Goal: Task Accomplishment & Management: Use online tool/utility

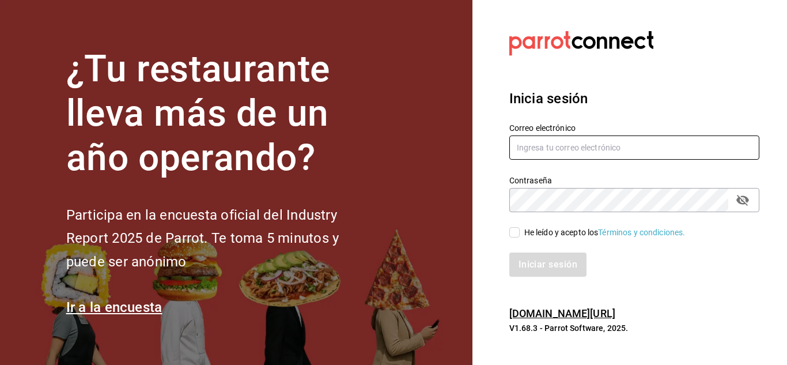
type input "mochomos.metepec@grupocosteno.com"
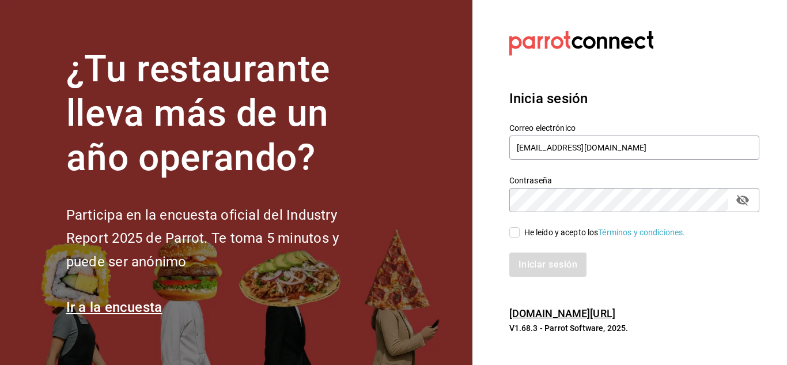
click at [473, 240] on section "Datos incorrectos. Verifica que tu Correo o Contraseña estén bien escritos. Ini…" at bounding box center [629, 182] width 314 height 365
click at [513, 237] on input "He leído y acepto los Términos y condiciones." at bounding box center [514, 232] width 10 height 10
checkbox input "true"
click at [522, 256] on button "Iniciar sesión" at bounding box center [548, 264] width 78 height 24
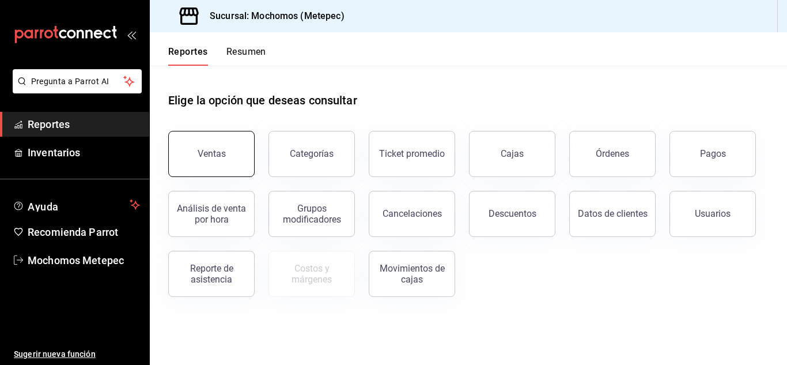
click at [246, 148] on button "Ventas" at bounding box center [211, 154] width 86 height 46
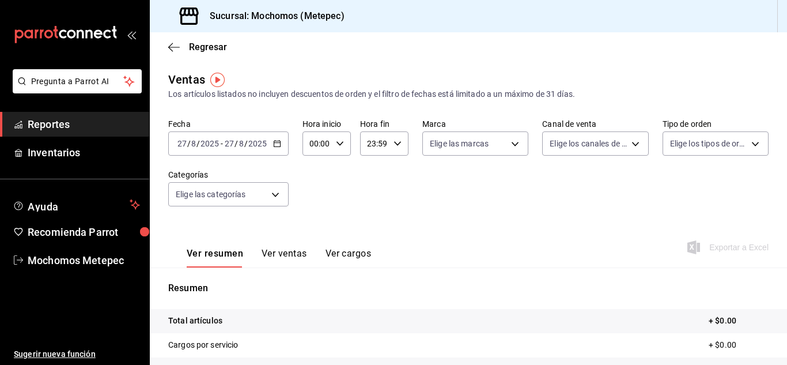
click at [271, 149] on div "[DATE] [DATE] - [DATE] [DATE]" at bounding box center [228, 143] width 120 height 24
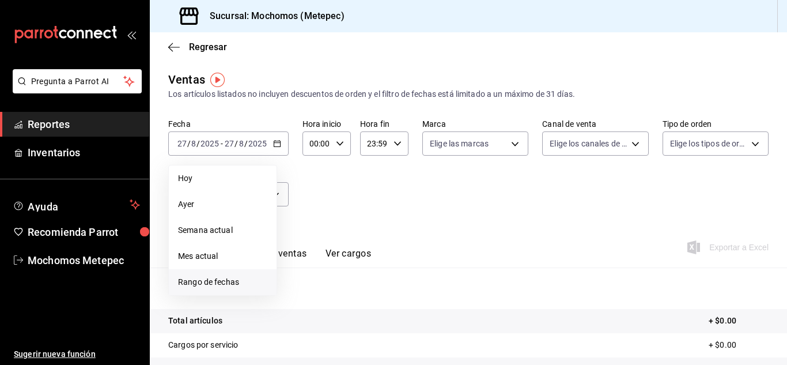
click at [195, 287] on span "Rango de fechas" at bounding box center [222, 282] width 89 height 12
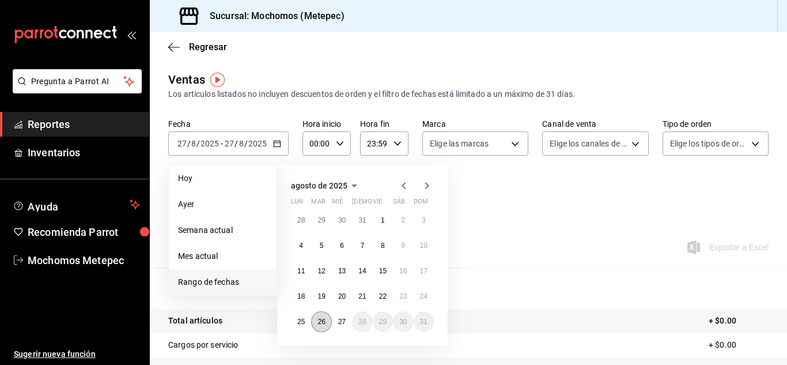
click at [321, 327] on button "26" at bounding box center [321, 321] width 20 height 21
click at [340, 325] on button "27" at bounding box center [342, 321] width 20 height 21
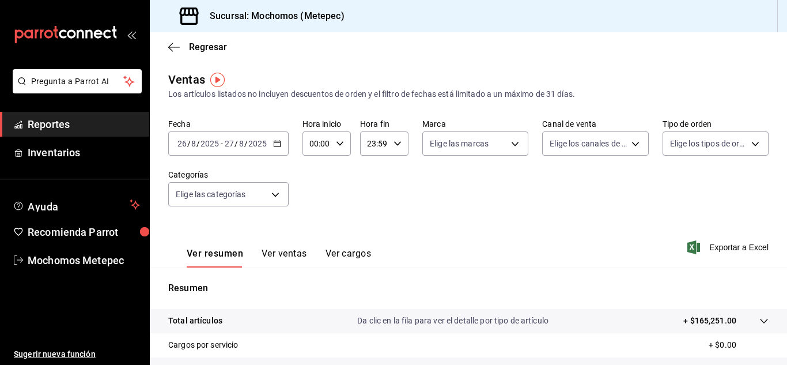
click at [332, 138] on div "00:00 Hora inicio" at bounding box center [326, 143] width 48 height 24
click at [314, 205] on span "05" at bounding box center [313, 206] width 5 height 9
type input "05:00"
click at [391, 143] on div at bounding box center [393, 182] width 787 height 365
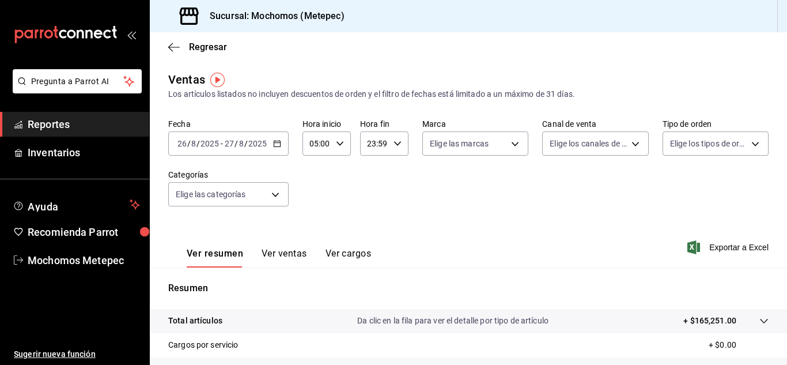
click at [393, 143] on icon "button" at bounding box center [397, 143] width 8 height 8
click at [369, 242] on span "05" at bounding box center [369, 240] width 5 height 9
type input "05:59"
click at [456, 134] on div at bounding box center [393, 182] width 787 height 365
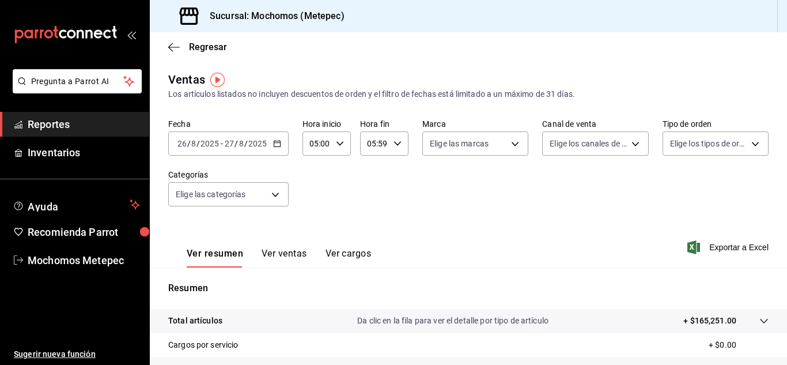
click at [456, 134] on body "Pregunta a Parrot AI Reportes Inventarios Ayuda Recomienda Parrot Mochomos Mete…" at bounding box center [393, 182] width 787 height 365
click at [460, 184] on span "Ver todas" at bounding box center [468, 188] width 35 height 12
type input "2365f74e-aa6b-4392-bdf2-72765591bddf"
checkbox input "true"
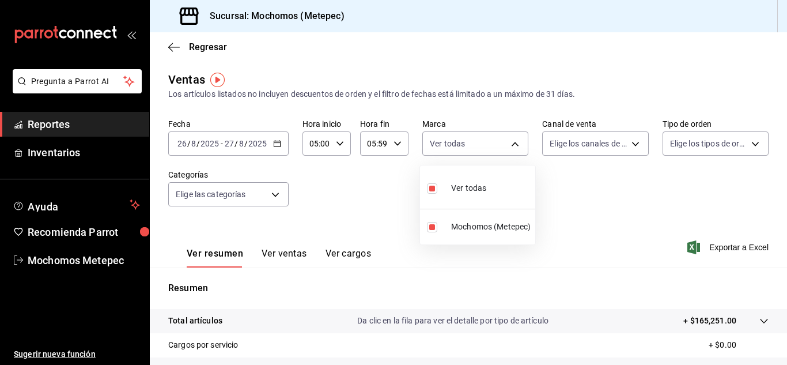
click at [579, 144] on div at bounding box center [393, 182] width 787 height 365
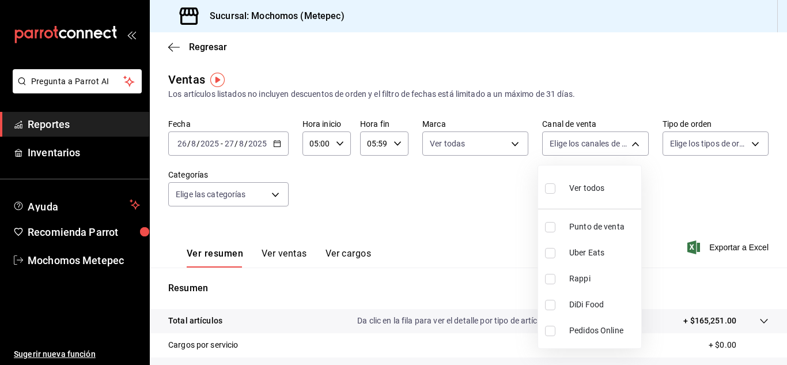
click at [579, 144] on body "Pregunta a Parrot AI Reportes Inventarios Ayuda Recomienda Parrot Mochomos Mete…" at bounding box center [393, 182] width 787 height 365
click at [579, 184] on span "Ver todos" at bounding box center [586, 188] width 35 height 12
type input "PARROT,UBER_EATS,RAPPI,DIDI_FOOD,ONLINE"
checkbox input "true"
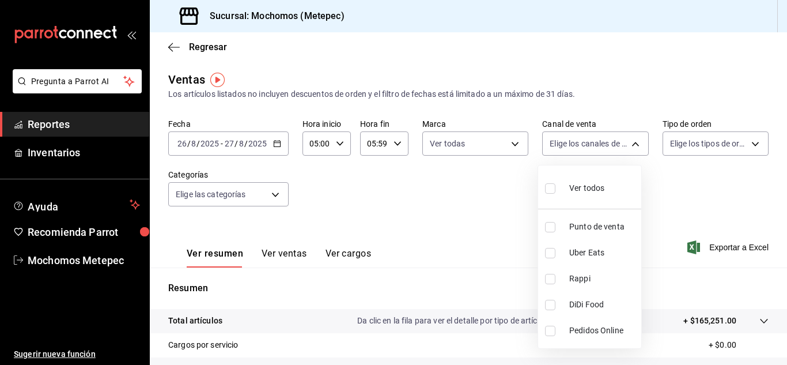
checkbox input "true"
click at [673, 151] on div at bounding box center [393, 182] width 787 height 365
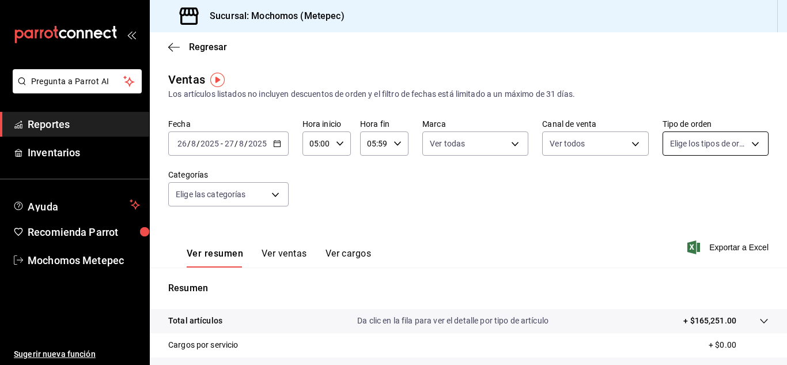
click at [677, 150] on body "Pregunta a Parrot AI Reportes Inventarios Ayuda Recomienda Parrot Mochomos Mete…" at bounding box center [393, 182] width 787 height 365
click at [676, 184] on label at bounding box center [670, 188] width 15 height 17
click at [673, 184] on input "checkbox" at bounding box center [668, 188] width 10 height 10
checkbox input "false"
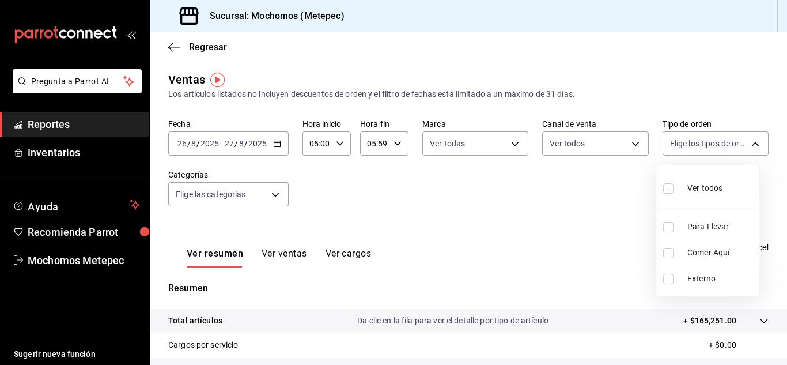
checkbox input "false"
click at [695, 187] on span "Ver todos" at bounding box center [704, 188] width 35 height 12
type input "3a236ed8-2e24-47ca-8e59-ead494492482,da8509e8-5fca-4f62-958e-973104937870,EXTER…"
checkbox input "true"
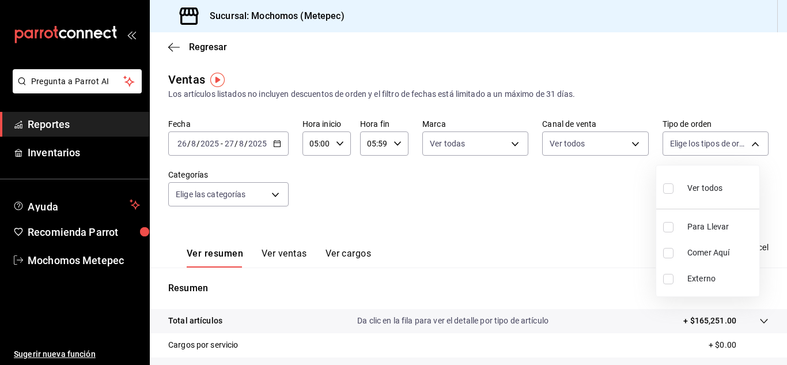
checkbox input "true"
click at [270, 191] on div at bounding box center [393, 182] width 787 height 365
click at [270, 191] on body "Pregunta a Parrot AI Reportes Inventarios Ayuda Recomienda Parrot Mochomos Mete…" at bounding box center [393, 182] width 787 height 365
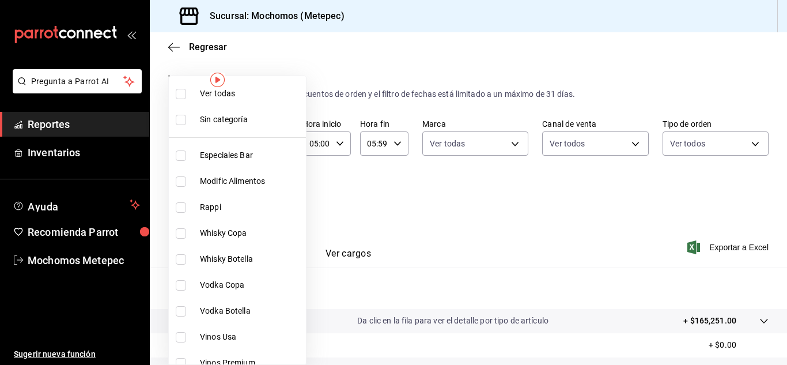
click at [242, 92] on span "Ver todas" at bounding box center [250, 94] width 101 height 12
type input "c9cbc288-c827-488d-81f5-370afefb1912,46081463-7037-4dd2-a9ab-e56ff6a8fa7c,bf958…"
checkbox input "true"
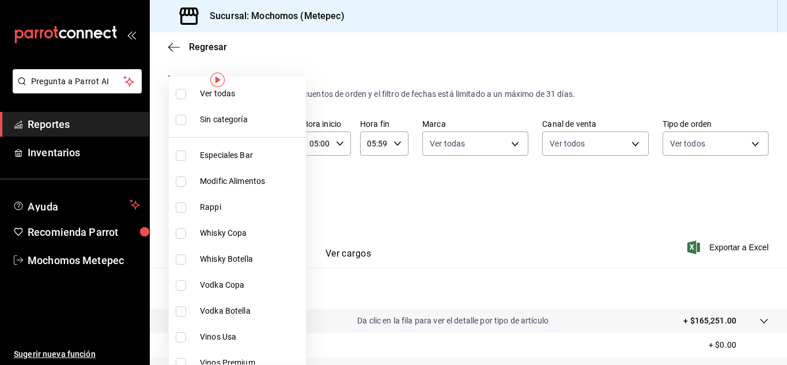
checkbox input "true"
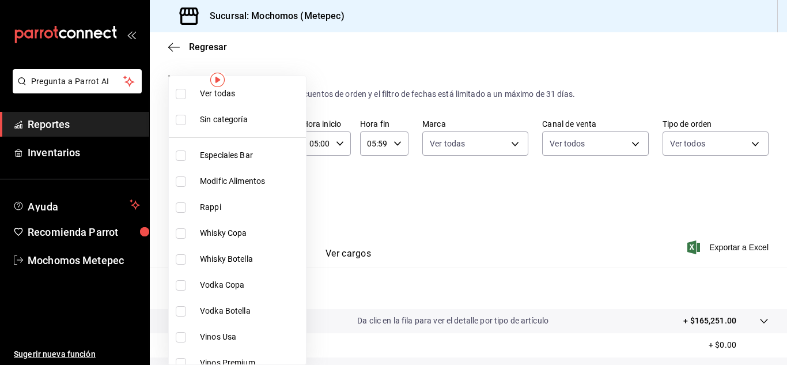
checkbox input "true"
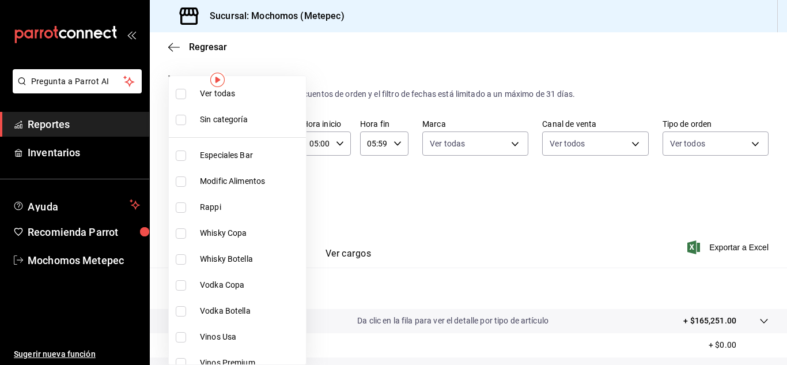
checkbox input "true"
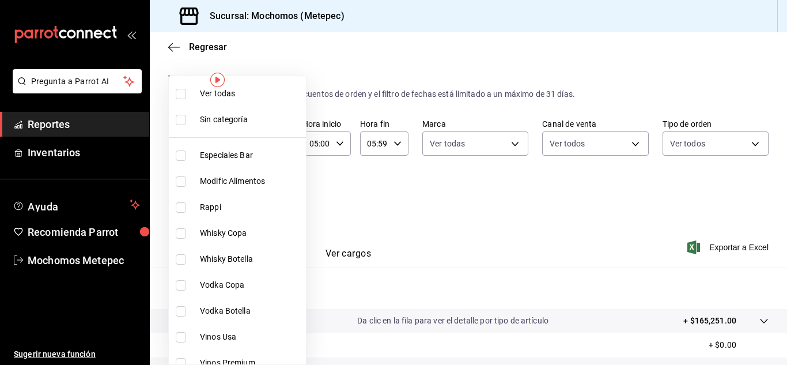
checkbox input "true"
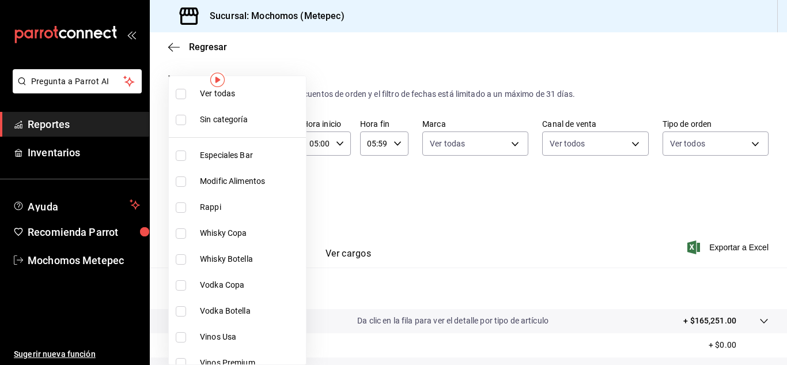
checkbox input "true"
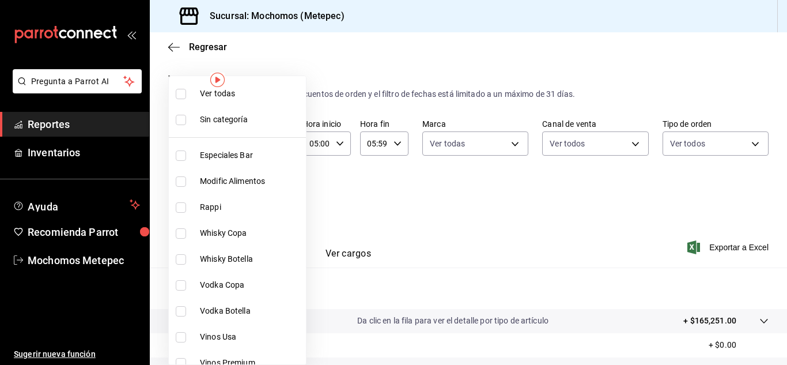
checkbox input "true"
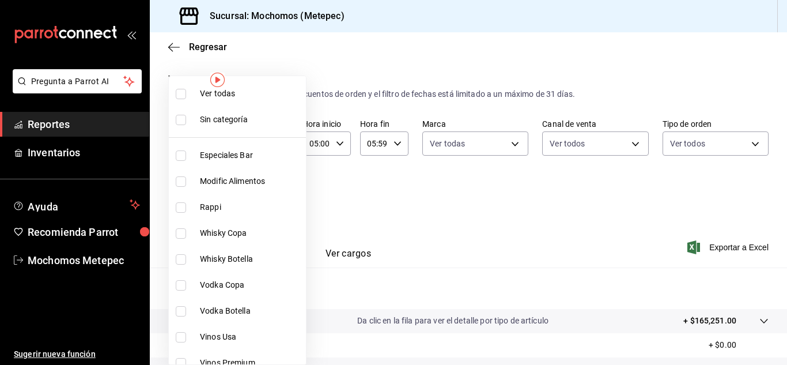
checkbox input "true"
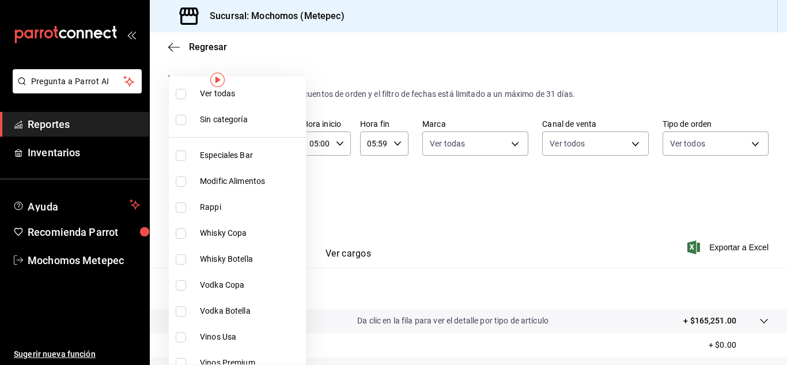
checkbox input "true"
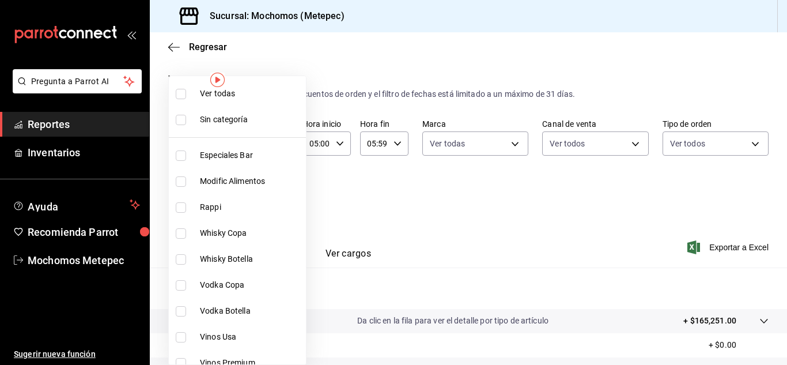
checkbox input "true"
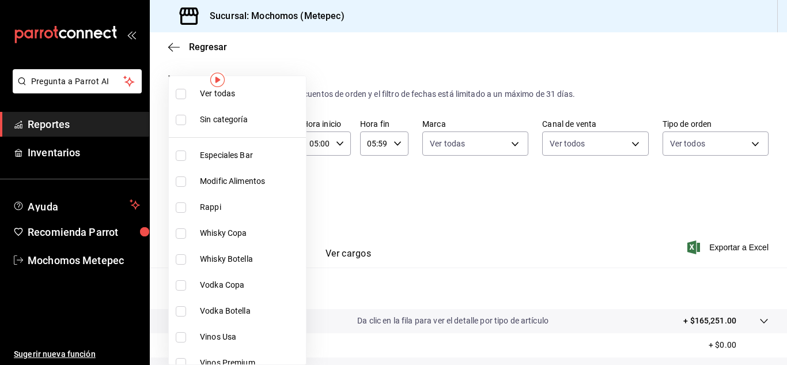
checkbox input "true"
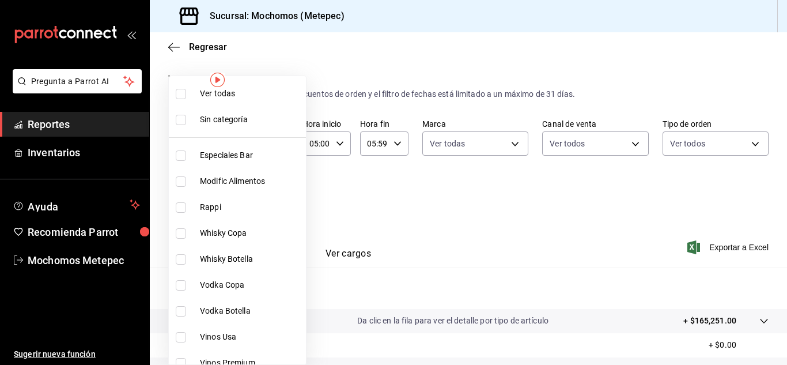
checkbox input "true"
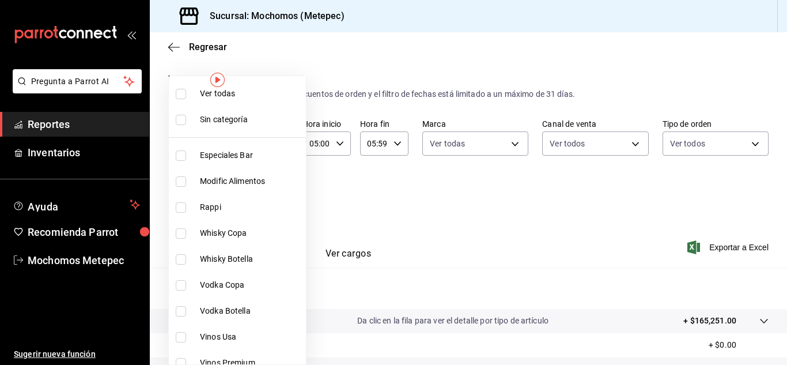
checkbox input "true"
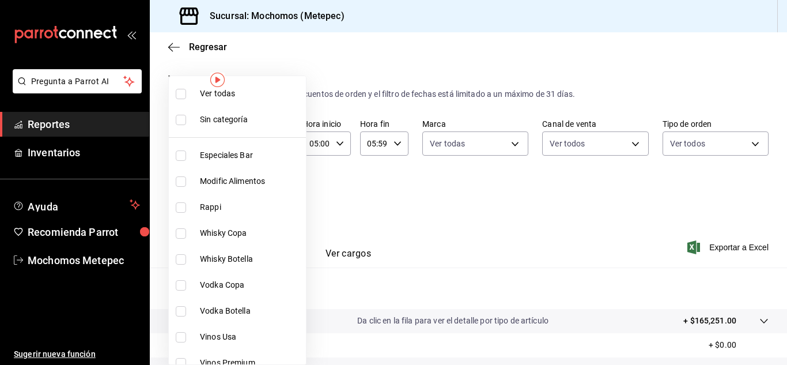
checkbox input "true"
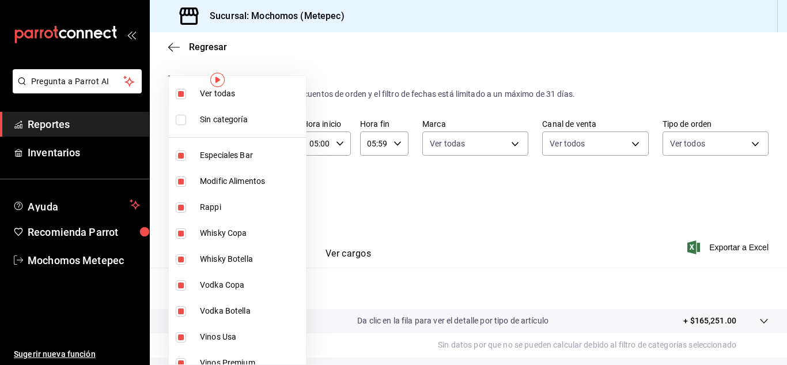
click at [726, 246] on div at bounding box center [393, 182] width 787 height 365
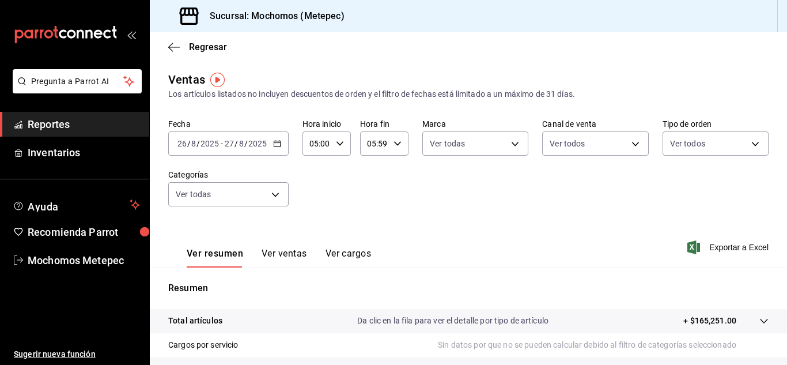
click at [726, 246] on span "Exportar a Excel" at bounding box center [728, 247] width 79 height 14
click at [740, 243] on span "Exportar a Excel" at bounding box center [728, 247] width 79 height 14
click at [174, 50] on icon "button" at bounding box center [174, 47] width 12 height 10
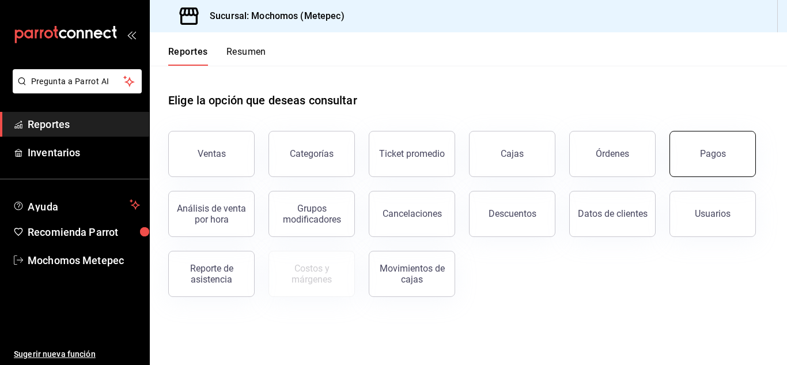
click at [676, 172] on button "Pagos" at bounding box center [712, 154] width 86 height 46
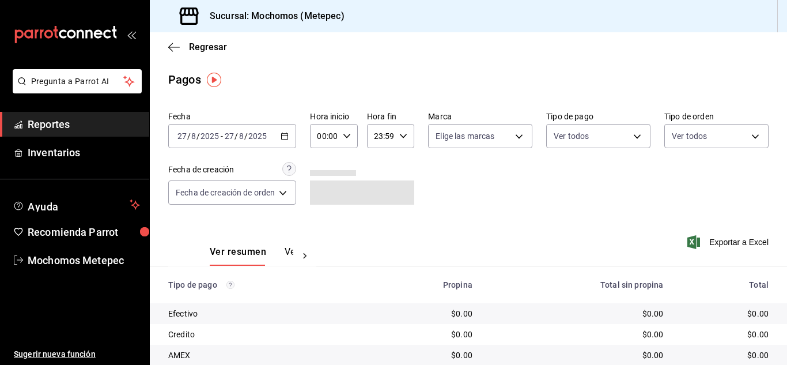
click at [288, 134] on \(Stroke\) "button" at bounding box center [284, 136] width 7 height 6
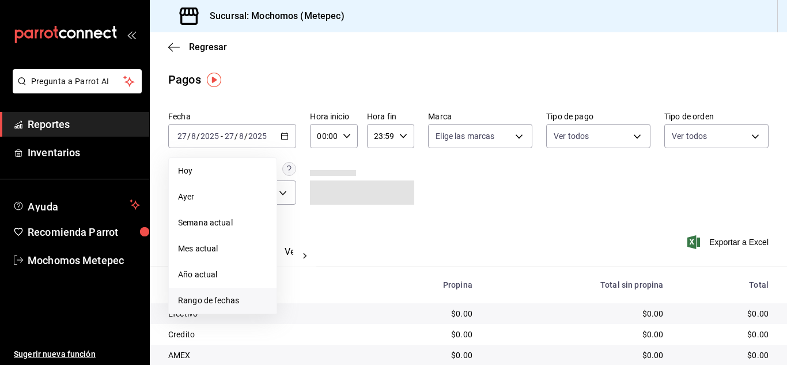
click at [218, 297] on span "Rango de fechas" at bounding box center [222, 300] width 89 height 12
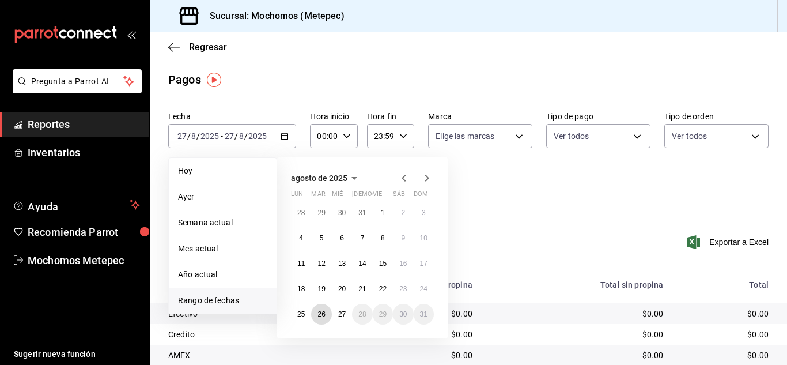
click at [327, 317] on button "26" at bounding box center [321, 313] width 20 height 21
click at [347, 315] on button "27" at bounding box center [342, 313] width 20 height 21
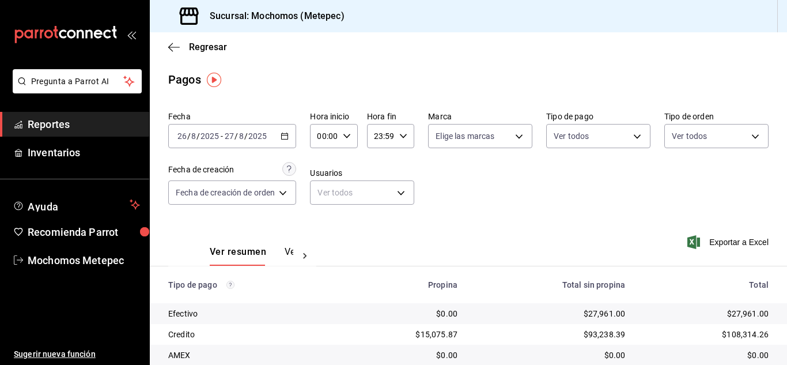
click at [337, 144] on input "00:00" at bounding box center [324, 135] width 28 height 23
click at [323, 208] on button "05" at bounding box center [323, 215] width 18 height 23
type input "05:00"
click at [403, 143] on div at bounding box center [393, 182] width 787 height 365
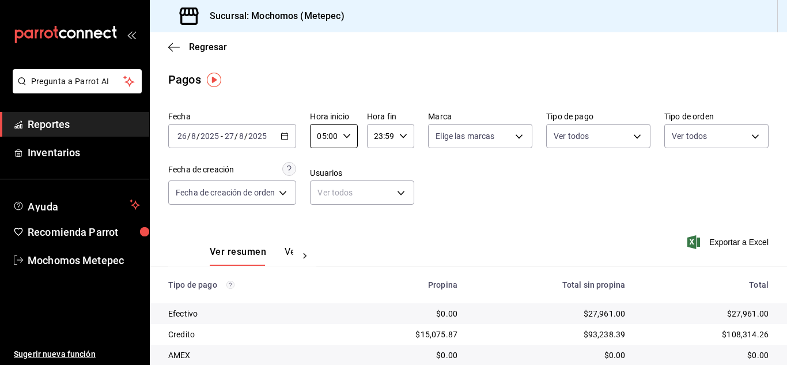
click at [403, 143] on div "23:59 Hora fin" at bounding box center [390, 136] width 47 height 24
click at [399, 170] on button "05" at bounding box center [401, 162] width 18 height 23
click at [378, 214] on button "05" at bounding box center [378, 219] width 18 height 23
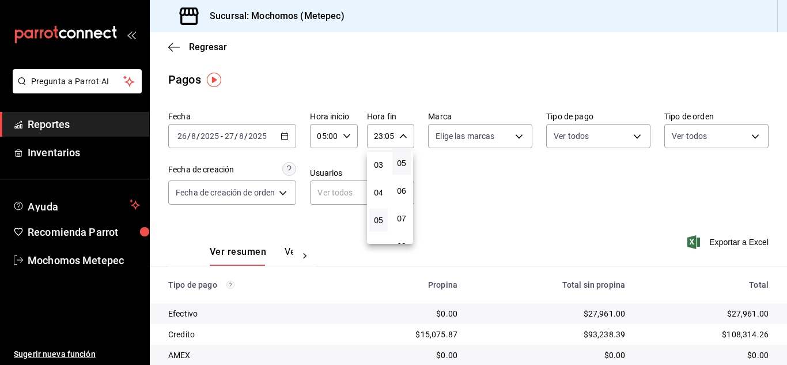
type input "05:05"
click at [481, 131] on div at bounding box center [393, 182] width 787 height 365
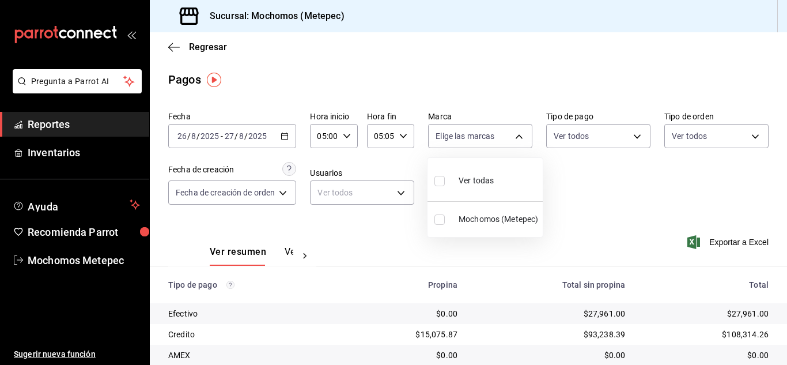
click at [481, 131] on body "Pregunta a Parrot AI Reportes Inventarios Ayuda Recomienda Parrot Mochomos Mete…" at bounding box center [393, 182] width 787 height 365
click at [481, 184] on span "Ver todas" at bounding box center [475, 180] width 35 height 12
type input "2365f74e-aa6b-4392-bdf2-72765591bddf"
checkbox input "true"
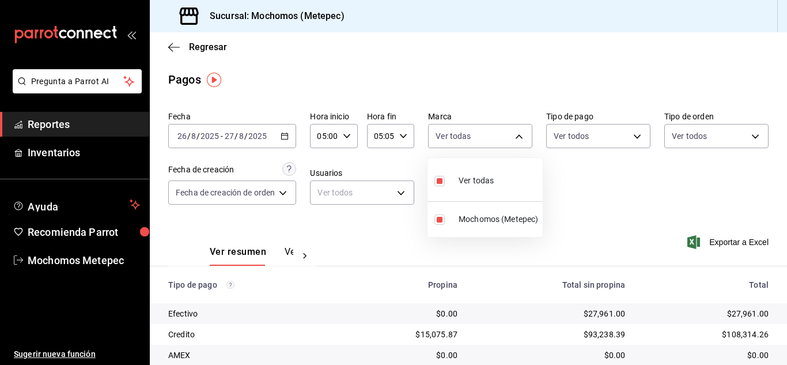
click at [610, 134] on div at bounding box center [393, 182] width 787 height 365
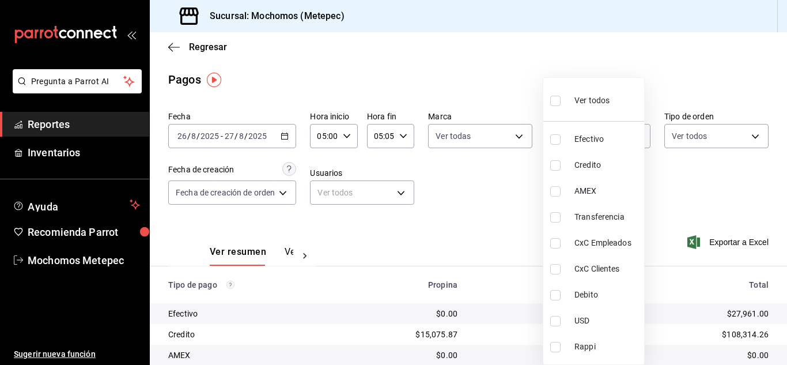
click at [610, 134] on body "Pregunta a Parrot AI Reportes Inventarios Ayuda Recomienda Parrot Mochomos Mete…" at bounding box center [393, 182] width 787 height 365
click at [578, 105] on span "Ver todos" at bounding box center [591, 100] width 35 height 12
type input "188bd14d-3513-42cc-9f46-285d81389660,34ef211f-a798-45d1-ab41-0af7a85efbb2,c7bcb…"
checkbox input "true"
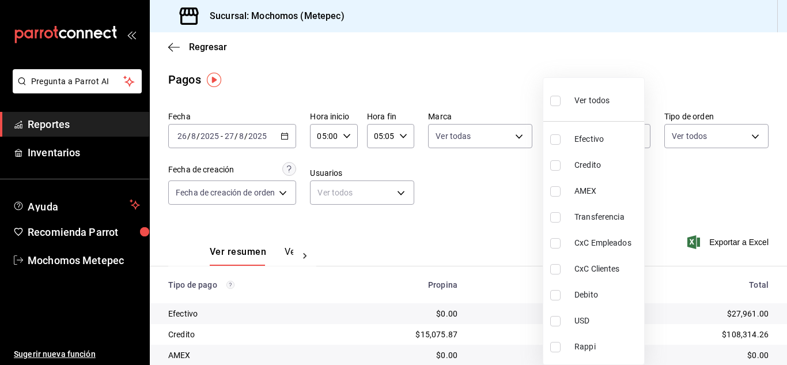
checkbox input "true"
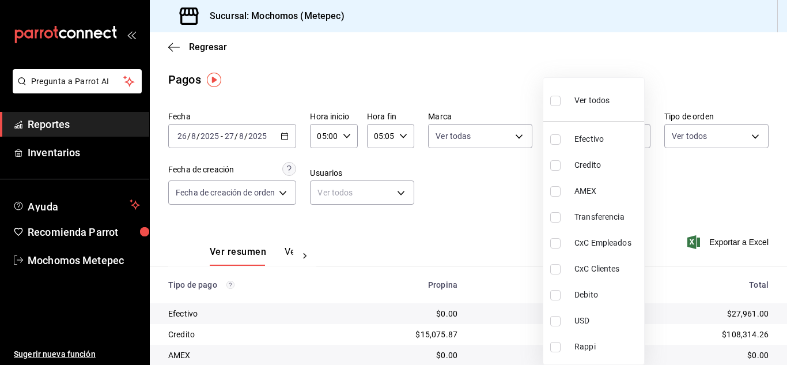
checkbox input "true"
click at [691, 143] on div at bounding box center [393, 182] width 787 height 365
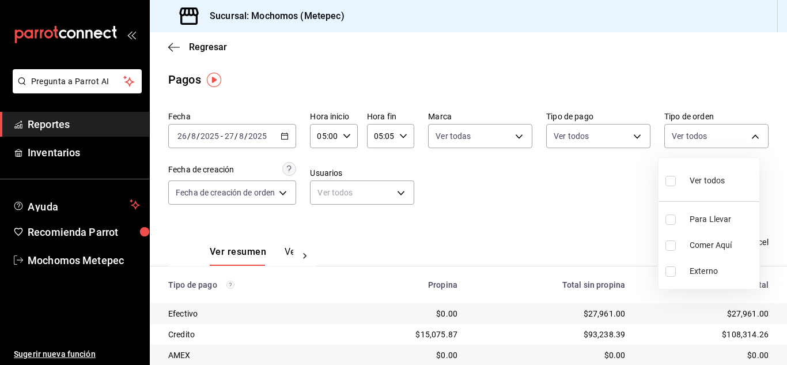
click at [691, 143] on body "Pregunta a Parrot AI Reportes Inventarios Ayuda Recomienda Parrot Mochomos Mete…" at bounding box center [393, 182] width 787 height 365
click at [687, 180] on div "Ver todos" at bounding box center [694, 179] width 59 height 25
type input "3a236ed8-2e24-47ca-8e59-ead494492482,da8509e8-5fca-4f62-958e-973104937870,EXTER…"
checkbox input "true"
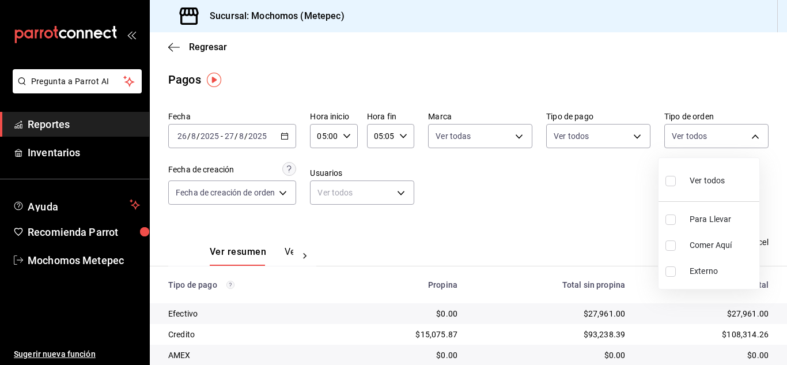
checkbox input "true"
click at [226, 189] on div at bounding box center [393, 182] width 787 height 365
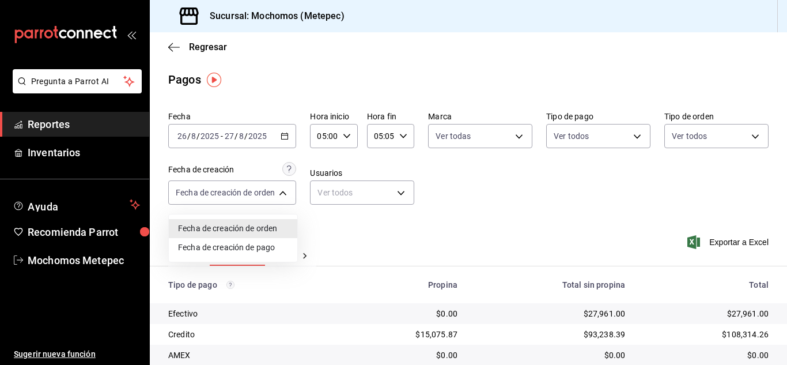
click at [226, 189] on body "Pregunta a Parrot AI Reportes Inventarios Ayuda Recomienda Parrot Mochomos Mete…" at bounding box center [393, 182] width 787 height 365
click at [746, 242] on div at bounding box center [393, 182] width 787 height 365
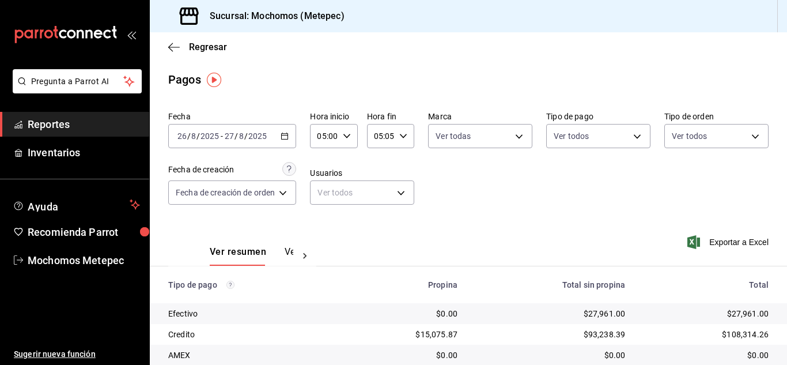
click at [746, 242] on span "Exportar a Excel" at bounding box center [728, 242] width 79 height 14
click at [281, 139] on div "[DATE] [DATE] - [DATE] [DATE]" at bounding box center [232, 136] width 128 height 24
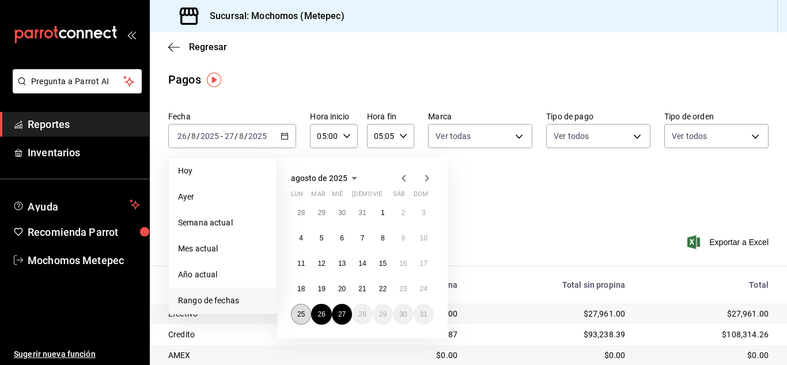
click at [298, 308] on button "25" at bounding box center [301, 313] width 20 height 21
click at [335, 312] on button "27" at bounding box center [342, 313] width 20 height 21
type input "00:00"
type input "23:59"
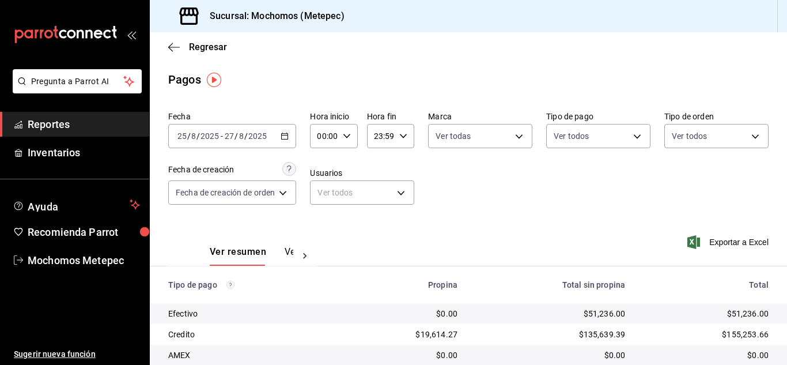
click at [348, 132] on icon "button" at bounding box center [347, 136] width 8 height 8
click at [321, 210] on span "05" at bounding box center [323, 212] width 5 height 9
type input "05:00"
click at [400, 134] on div at bounding box center [393, 182] width 787 height 365
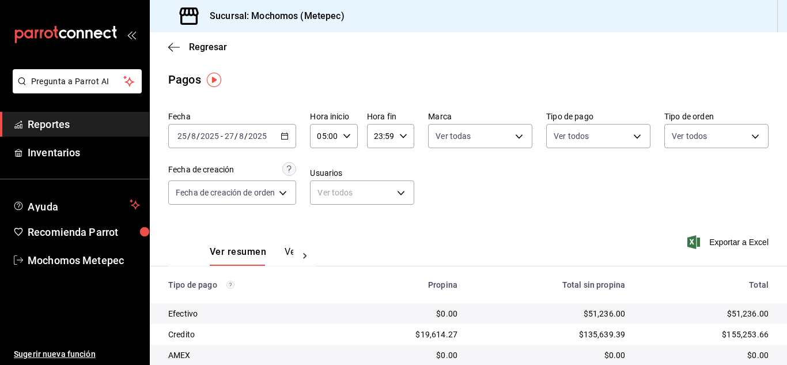
click at [400, 134] on icon "button" at bounding box center [403, 136] width 8 height 8
click at [377, 233] on span "05" at bounding box center [378, 234] width 5 height 9
click at [396, 162] on button "00" at bounding box center [401, 165] width 18 height 23
type input "05:00"
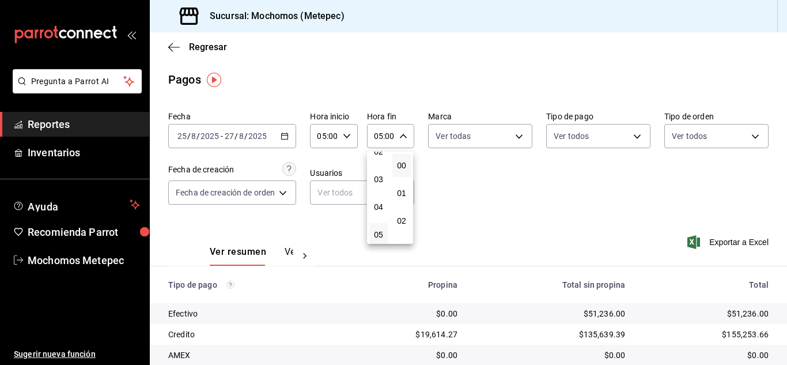
click at [465, 140] on div at bounding box center [393, 182] width 787 height 365
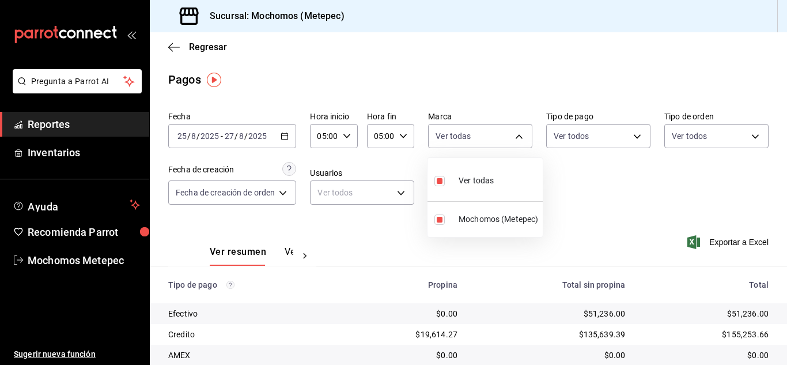
click at [465, 140] on body "Pregunta a Parrot AI Reportes Inventarios Ayuda Recomienda Parrot Mochomos Mete…" at bounding box center [393, 182] width 787 height 365
click at [617, 142] on div at bounding box center [393, 182] width 787 height 365
click at [181, 44] on span "Regresar" at bounding box center [197, 46] width 59 height 11
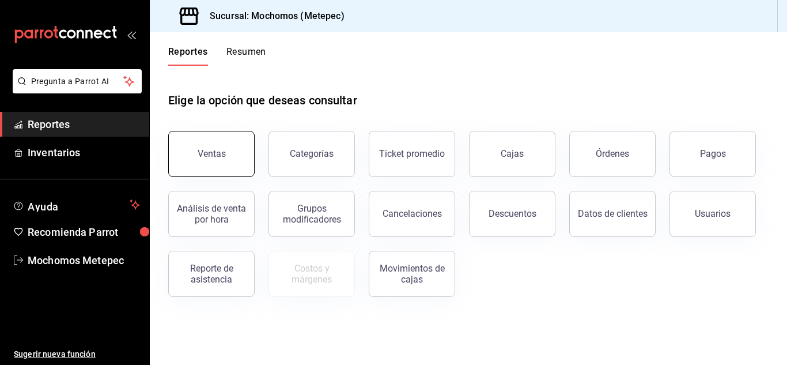
click at [226, 169] on button "Ventas" at bounding box center [211, 154] width 86 height 46
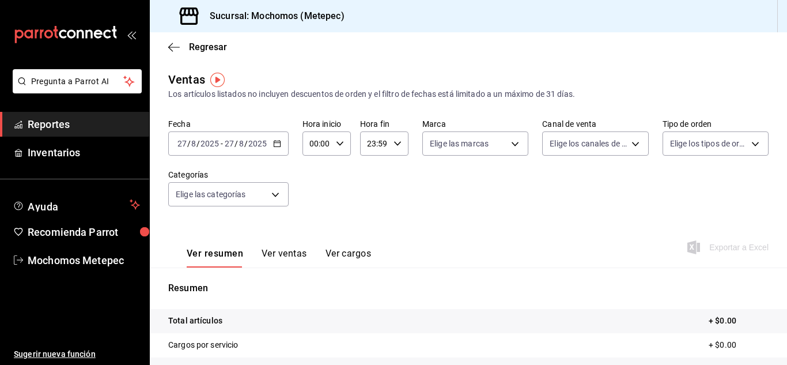
click at [278, 141] on \(Stroke\) "button" at bounding box center [277, 144] width 7 height 6
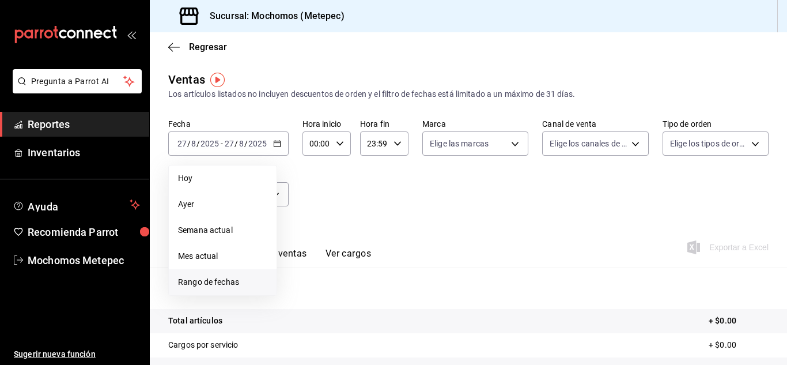
click at [207, 286] on span "Rango de fechas" at bounding box center [222, 282] width 89 height 12
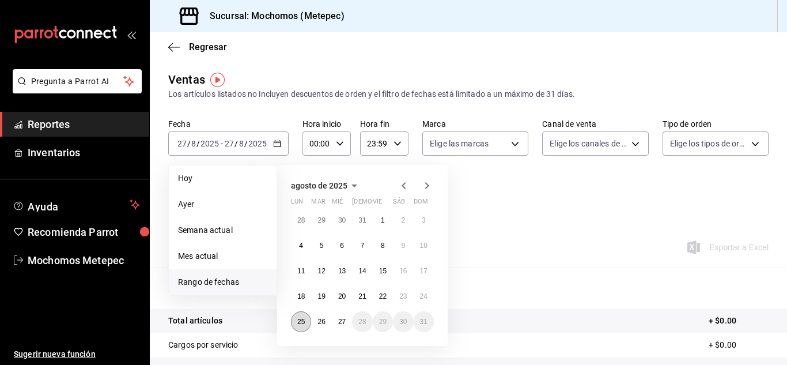
click at [303, 324] on abbr "25" at bounding box center [300, 321] width 7 height 8
click at [338, 320] on abbr "27" at bounding box center [341, 321] width 7 height 8
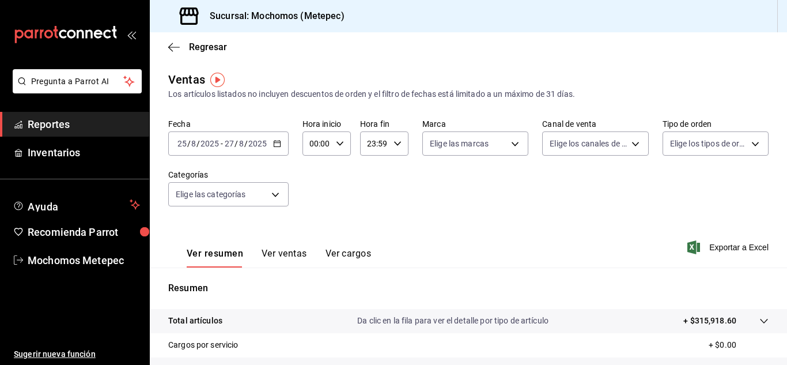
click at [340, 143] on \(Stroke\) "button" at bounding box center [339, 143] width 7 height 4
click at [316, 182] on span "05" at bounding box center [313, 180] width 5 height 9
type input "05:00"
click at [395, 143] on div at bounding box center [393, 182] width 787 height 365
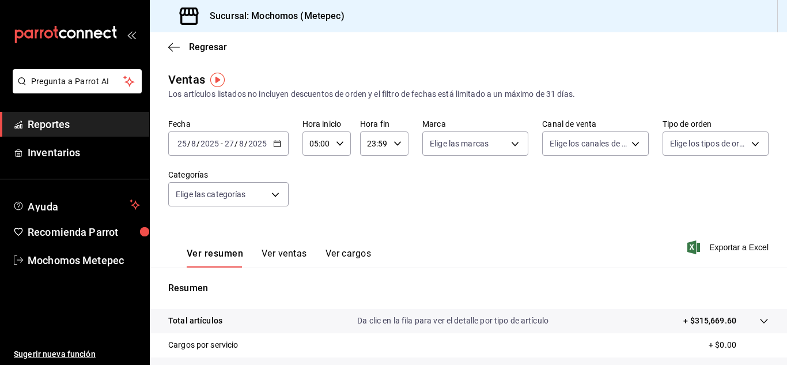
click at [395, 143] on icon "button" at bounding box center [397, 143] width 8 height 8
click at [370, 223] on span "05" at bounding box center [369, 222] width 5 height 9
click at [388, 169] on button "00" at bounding box center [393, 172] width 19 height 23
type input "05:00"
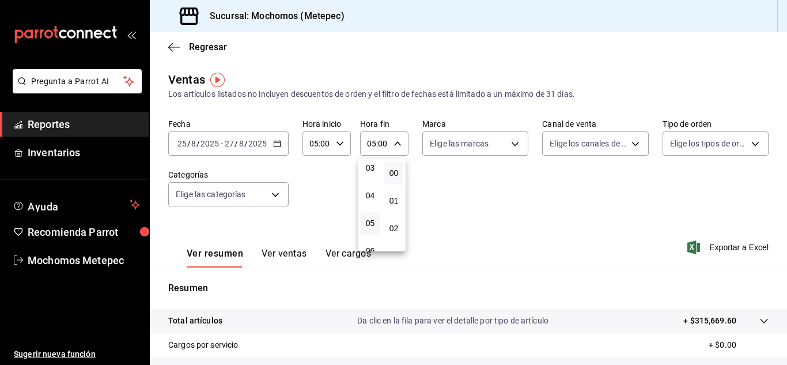
click at [452, 146] on div at bounding box center [393, 182] width 787 height 365
click at [452, 146] on body "Pregunta a Parrot AI Reportes Inventarios Ayuda Recomienda Parrot Mochomos Mete…" at bounding box center [393, 182] width 787 height 365
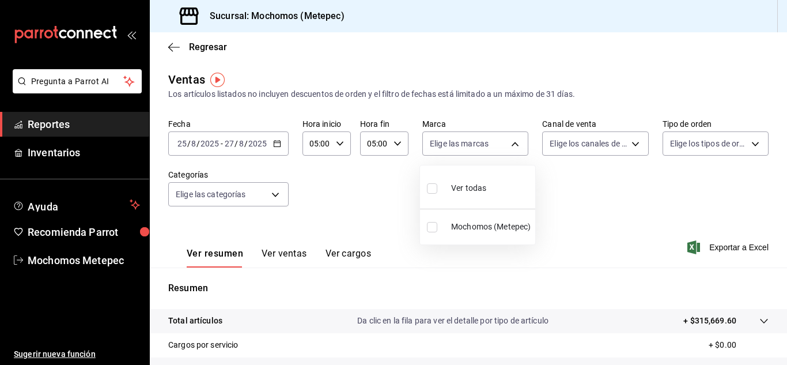
click at [456, 179] on div "Ver todas" at bounding box center [456, 186] width 59 height 25
type input "2365f74e-aa6b-4392-bdf2-72765591bddf"
checkbox input "true"
click at [571, 146] on div at bounding box center [393, 182] width 787 height 365
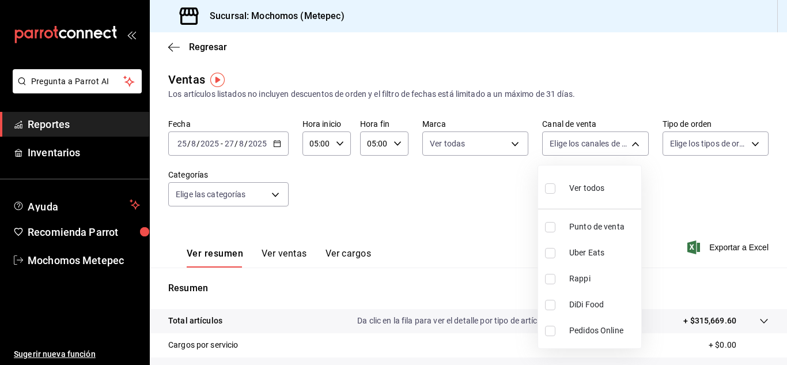
click at [571, 146] on body "Pregunta a Parrot AI Reportes Inventarios Ayuda Recomienda Parrot Mochomos Mete…" at bounding box center [393, 182] width 787 height 365
click at [572, 185] on span "Ver todos" at bounding box center [586, 188] width 35 height 12
type input "PARROT,UBER_EATS,RAPPI,DIDI_FOOD,ONLINE"
checkbox input "true"
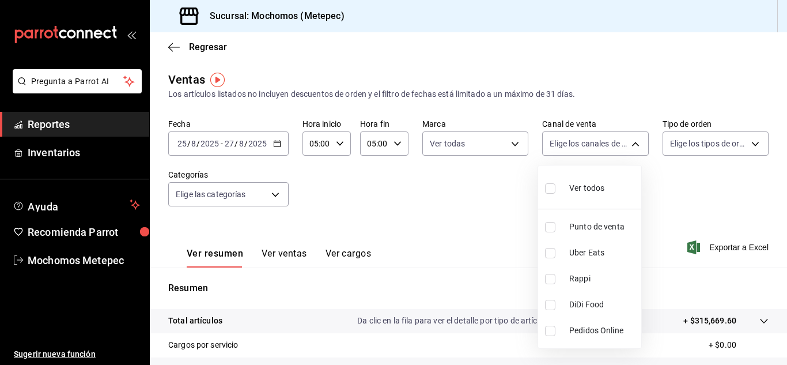
checkbox input "true"
click at [687, 139] on div at bounding box center [393, 182] width 787 height 365
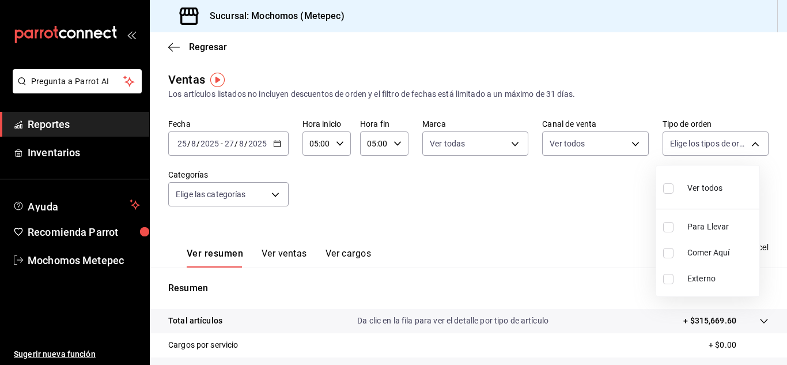
click at [687, 139] on body "Pregunta a Parrot AI Reportes Inventarios Ayuda Recomienda Parrot Mochomos Mete…" at bounding box center [393, 182] width 787 height 365
click at [687, 188] on span "Ver todos" at bounding box center [704, 188] width 35 height 12
type input "3a236ed8-2e24-47ca-8e59-ead494492482,da8509e8-5fca-4f62-958e-973104937870,EXTER…"
checkbox input "true"
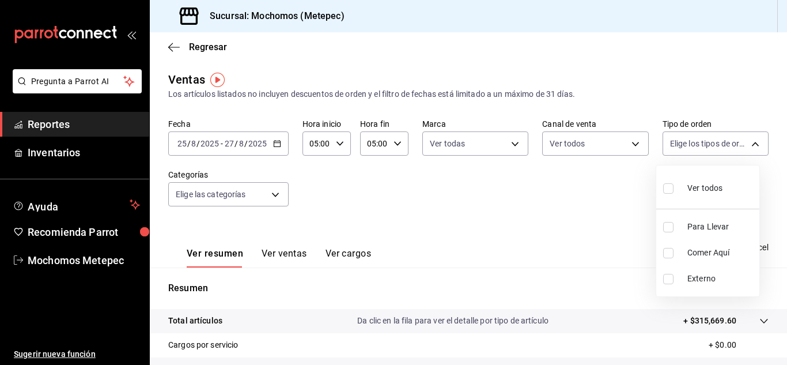
checkbox input "true"
drag, startPoint x: 558, startPoint y: 204, endPoint x: 635, endPoint y: 210, distance: 77.4
click at [635, 210] on div at bounding box center [393, 182] width 787 height 365
click at [716, 242] on span "Exportar a Excel" at bounding box center [728, 247] width 79 height 14
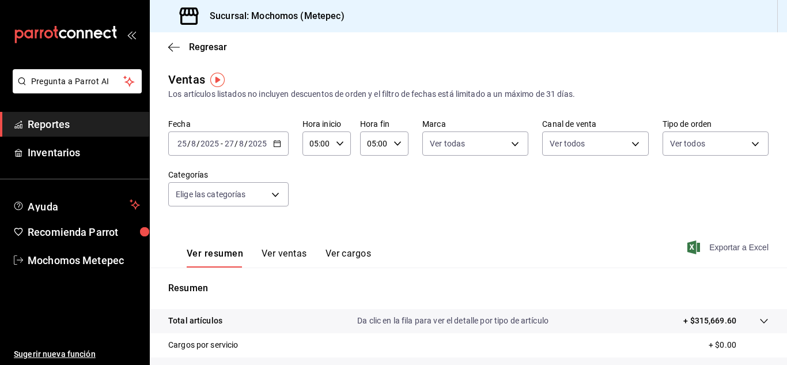
click at [716, 242] on span "Exportar a Excel" at bounding box center [728, 247] width 79 height 14
click at [276, 144] on icon "button" at bounding box center [277, 143] width 8 height 8
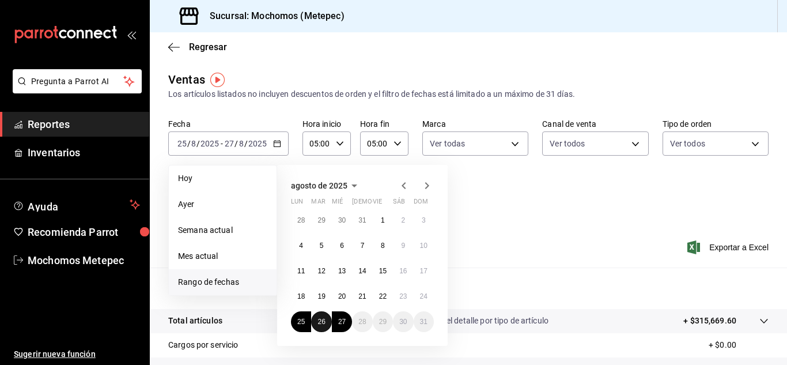
click at [321, 324] on abbr "26" at bounding box center [320, 321] width 7 height 8
click at [348, 324] on button "27" at bounding box center [342, 321] width 20 height 21
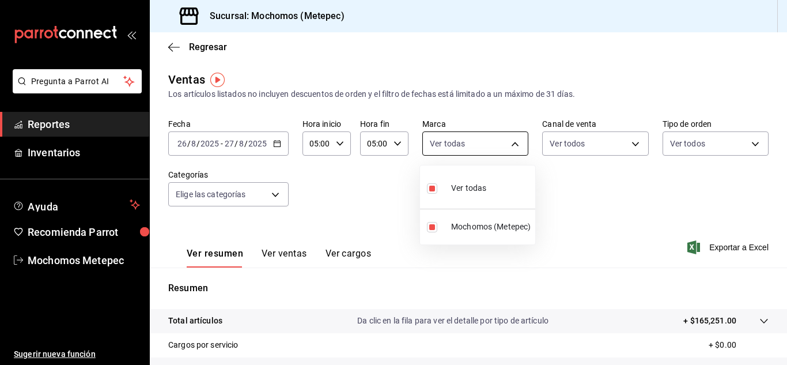
click at [490, 150] on body "Pregunta a Parrot AI Reportes Inventarios Ayuda Recomienda Parrot Mochomos Mete…" at bounding box center [393, 182] width 787 height 365
click at [572, 149] on div at bounding box center [393, 182] width 787 height 365
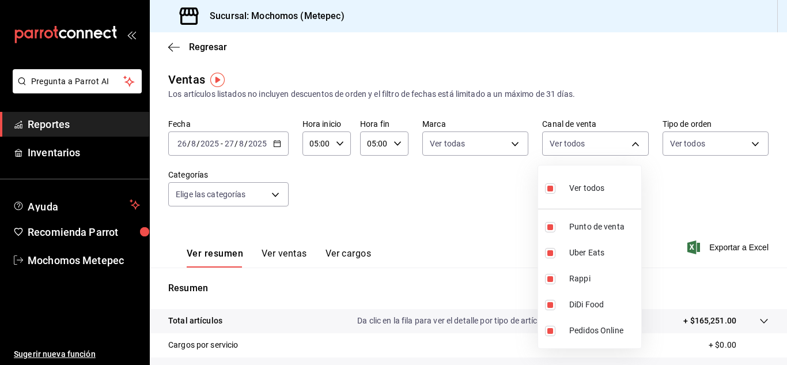
click at [572, 149] on body "Pregunta a Parrot AI Reportes Inventarios Ayuda Recomienda Parrot Mochomos Mete…" at bounding box center [393, 182] width 787 height 365
click at [701, 244] on div at bounding box center [393, 182] width 787 height 365
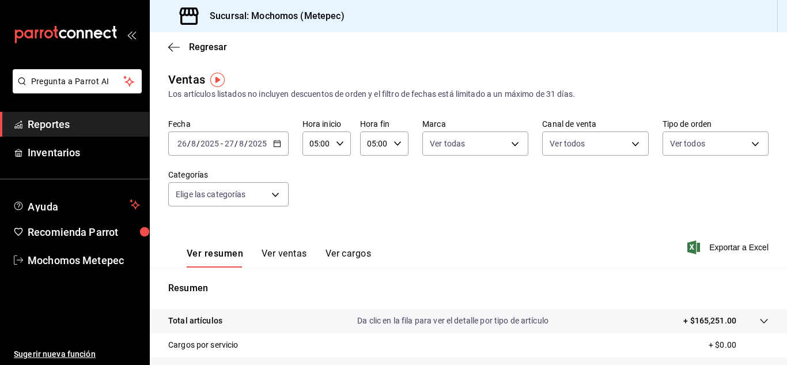
click at [701, 244] on span "Exportar a Excel" at bounding box center [728, 247] width 79 height 14
click at [179, 47] on icon "button" at bounding box center [174, 47] width 12 height 1
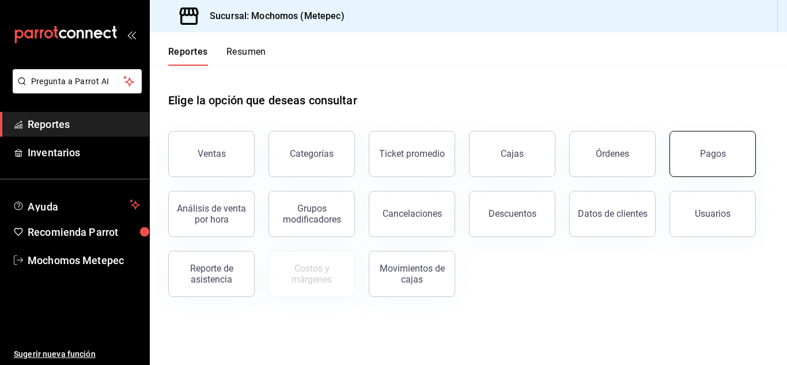
click at [735, 160] on button "Pagos" at bounding box center [712, 154] width 86 height 46
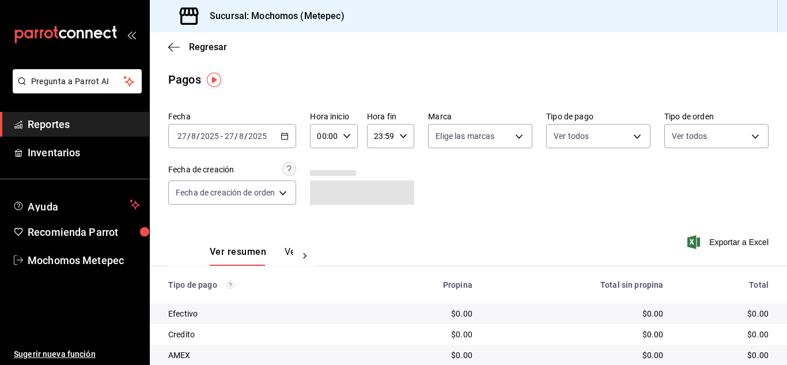
click at [286, 142] on div "[DATE] [DATE] - [DATE] [DATE]" at bounding box center [232, 136] width 128 height 24
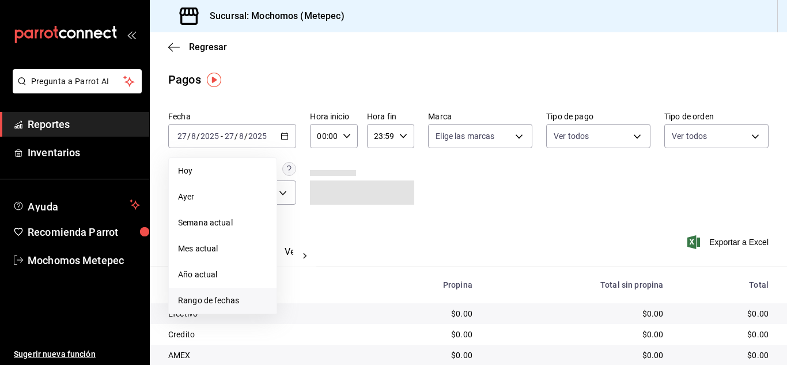
click at [209, 294] on li "Rango de fechas" at bounding box center [223, 300] width 108 height 26
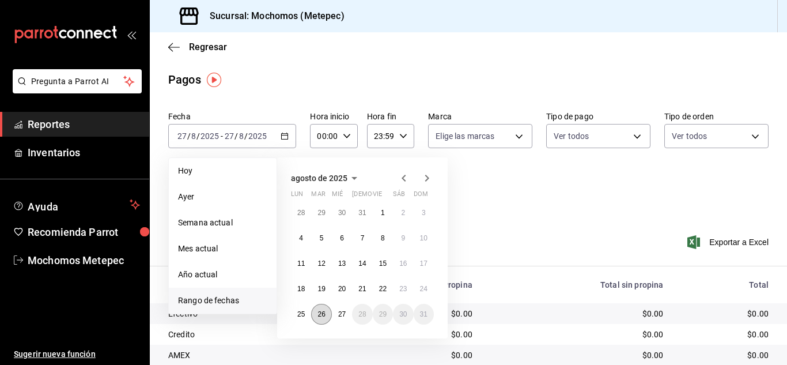
click at [320, 317] on abbr "26" at bounding box center [320, 314] width 7 height 8
click at [342, 318] on button "27" at bounding box center [342, 313] width 20 height 21
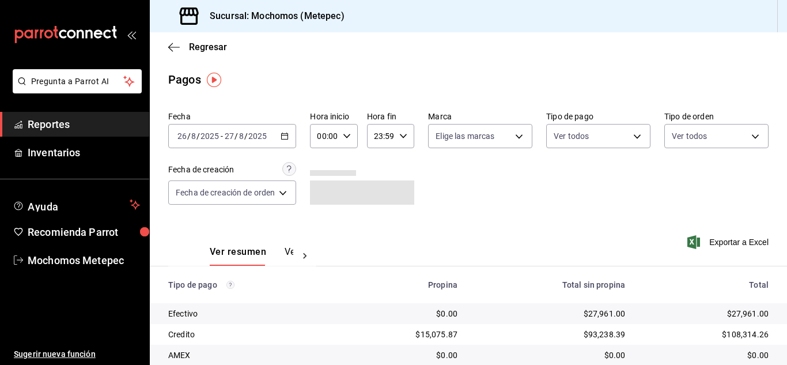
click at [345, 142] on div "00:00 Hora inicio" at bounding box center [333, 136] width 47 height 24
click at [321, 218] on span "05" at bounding box center [323, 216] width 5 height 9
type input "05:00"
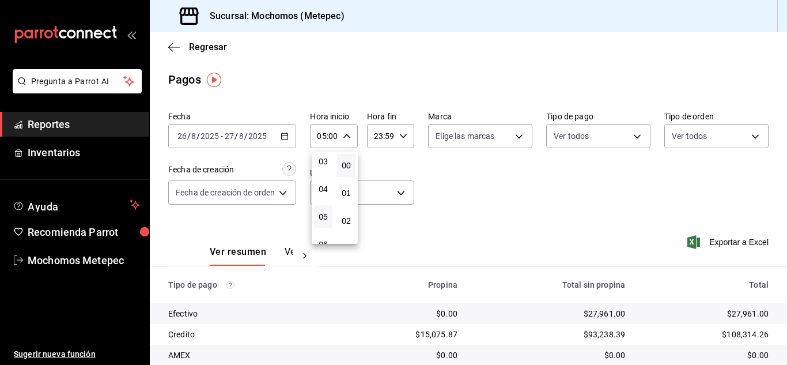
click at [401, 128] on div at bounding box center [393, 182] width 787 height 365
click at [401, 128] on div "23:59 Hora fin" at bounding box center [390, 136] width 47 height 24
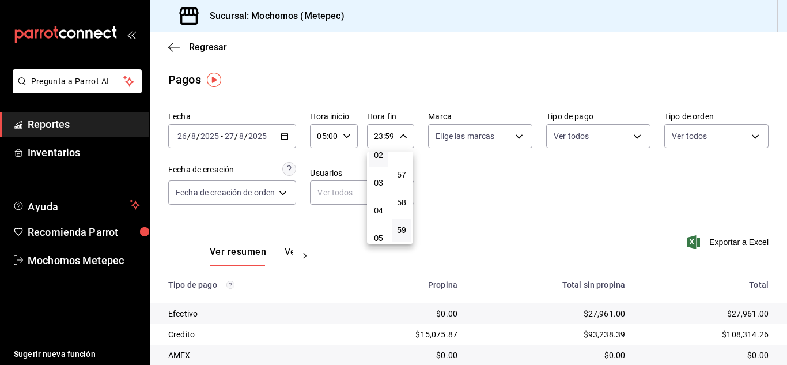
scroll to position [67, 0]
click at [380, 229] on button "05" at bounding box center [378, 236] width 18 height 23
click at [401, 161] on span "00" at bounding box center [401, 165] width 5 height 9
type input "05:00"
click at [484, 135] on div at bounding box center [393, 182] width 787 height 365
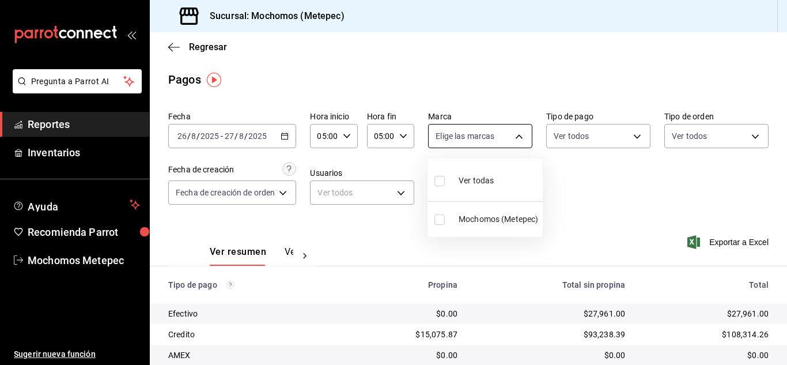
click at [484, 134] on body "Pregunta a Parrot AI Reportes Inventarios Ayuda Recomienda Parrot Mochomos Mete…" at bounding box center [393, 182] width 787 height 365
click at [485, 187] on div "Ver todas" at bounding box center [463, 179] width 59 height 25
type input "2365f74e-aa6b-4392-bdf2-72765591bddf"
checkbox input "true"
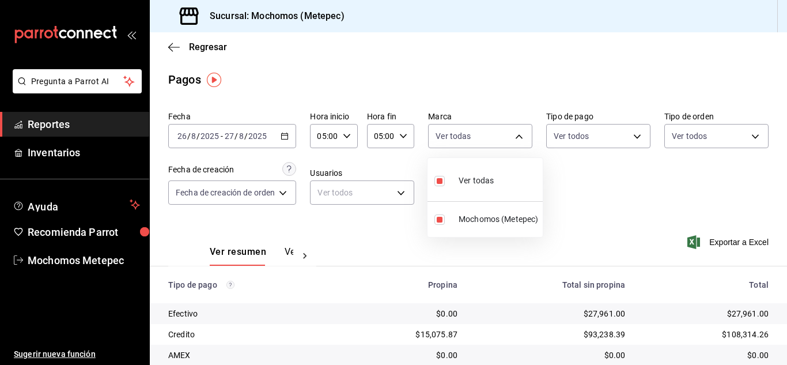
click at [615, 128] on div at bounding box center [393, 182] width 787 height 365
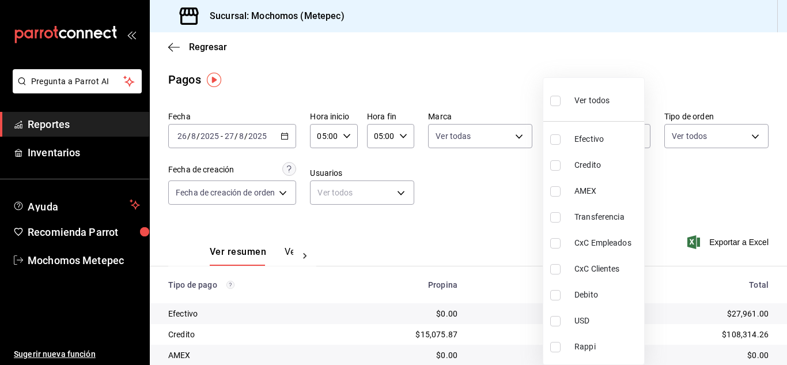
click at [615, 128] on body "Pregunta a Parrot AI Reportes Inventarios Ayuda Recomienda Parrot Mochomos Mete…" at bounding box center [393, 182] width 787 height 365
click at [608, 92] on div "Ver todos" at bounding box center [579, 99] width 59 height 25
type input "188bd14d-3513-42cc-9f46-285d81389660,34ef211f-a798-45d1-ab41-0af7a85efbb2,c7bcb…"
checkbox input "true"
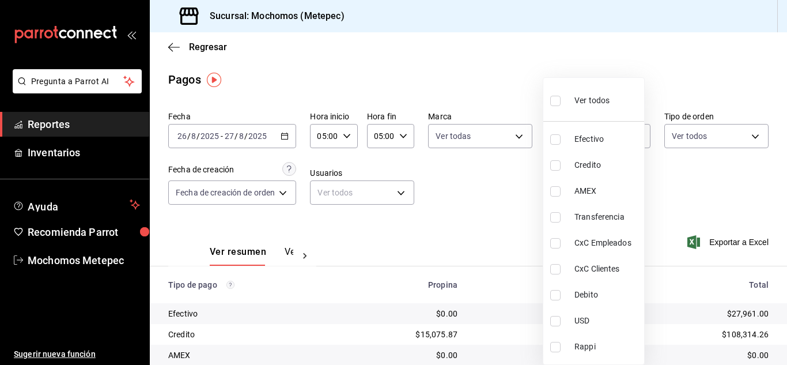
checkbox input "true"
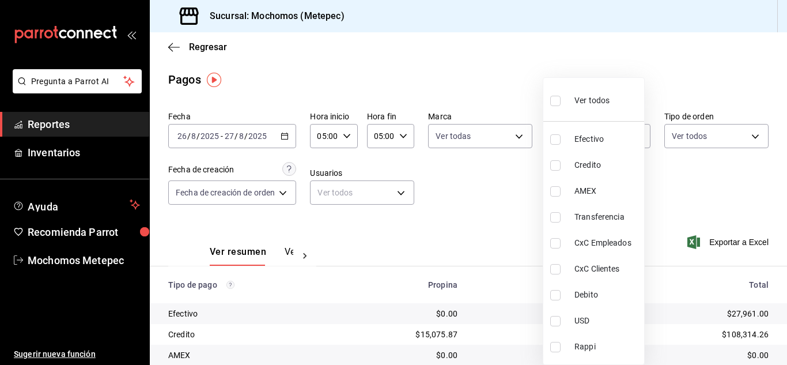
checkbox input "true"
click at [689, 126] on div at bounding box center [393, 182] width 787 height 365
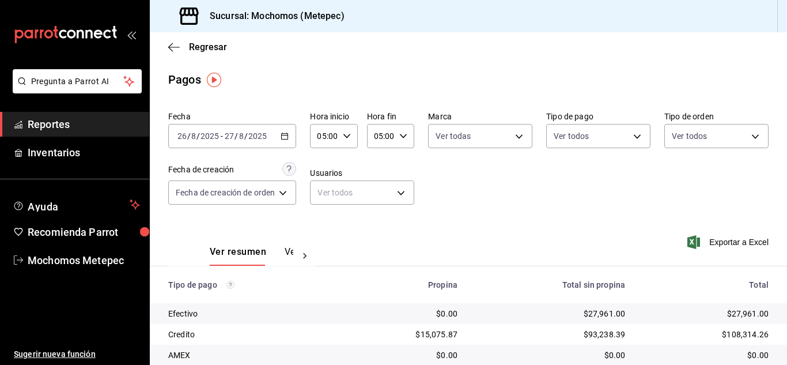
click at [689, 126] on div "Ver todos Efectivo Credito AMEX Transferencia CxC Empleados CxC Clientes Debito…" at bounding box center [393, 182] width 787 height 365
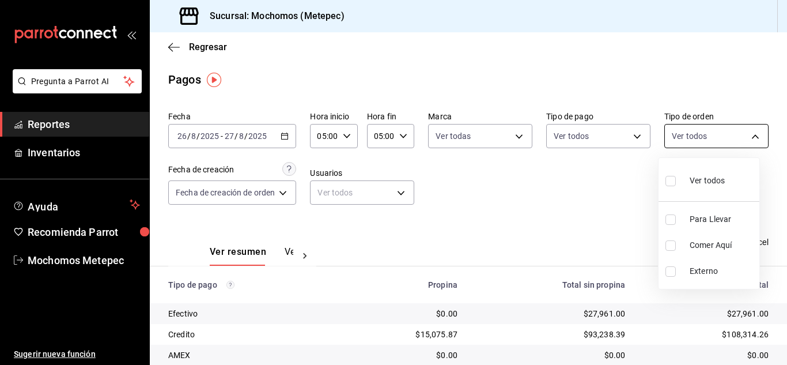
click at [689, 141] on body "Pregunta a Parrot AI Reportes Inventarios Ayuda Recomienda Parrot Mochomos Mete…" at bounding box center [393, 182] width 787 height 365
click at [683, 188] on div "Ver todos" at bounding box center [694, 179] width 59 height 25
type input "3a236ed8-2e24-47ca-8e59-ead494492482,da8509e8-5fca-4f62-958e-973104937870,EXTER…"
checkbox input "true"
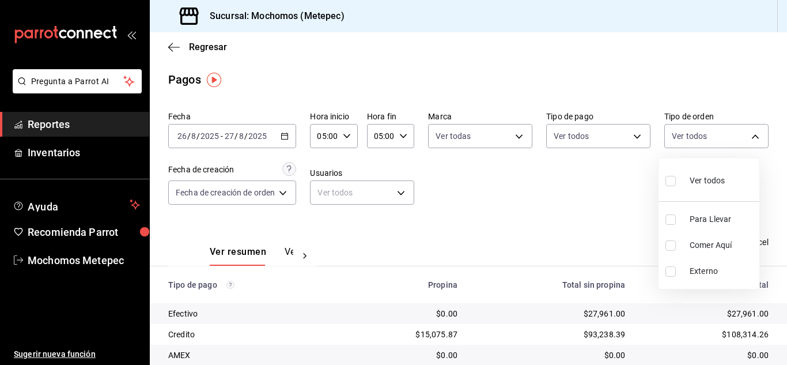
checkbox input "true"
click at [280, 197] on div at bounding box center [393, 182] width 787 height 365
click at [692, 237] on span "Exportar a Excel" at bounding box center [728, 242] width 79 height 14
